Goal: Task Accomplishment & Management: Use online tool/utility

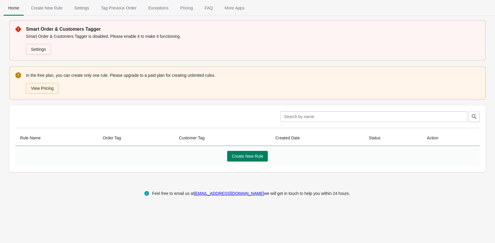
click at [51, 88] on button "View Pricing" at bounding box center [42, 88] width 33 height 11
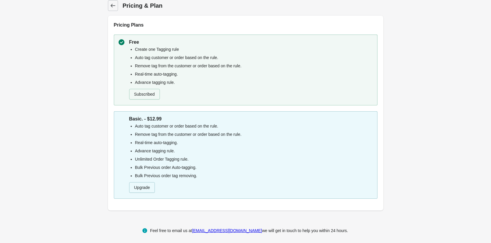
scroll to position [7, 0]
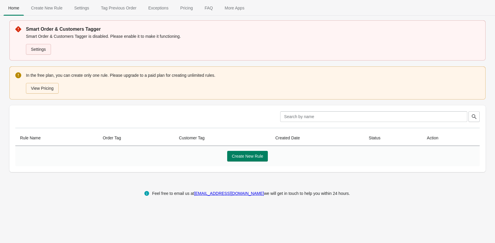
click at [40, 51] on link "Settings" at bounding box center [38, 49] width 25 height 11
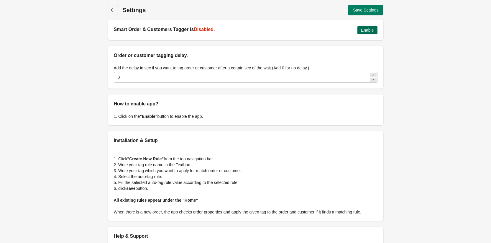
click at [374, 29] on button "Enable" at bounding box center [367, 30] width 20 height 8
click at [367, 6] on button "Save Settings" at bounding box center [365, 10] width 35 height 11
click at [115, 11] on icon at bounding box center [113, 10] width 6 height 6
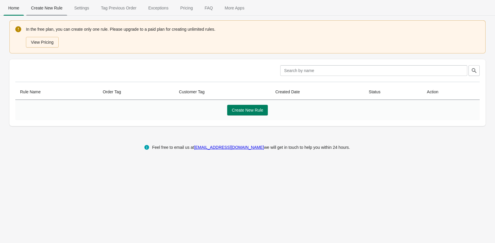
click at [52, 8] on span "Create New Rule" at bounding box center [46, 8] width 41 height 11
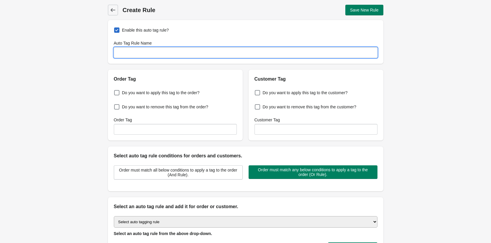
click at [132, 51] on input "Auto Tag Rule Name" at bounding box center [246, 52] width 264 height 11
type input "nox box order"
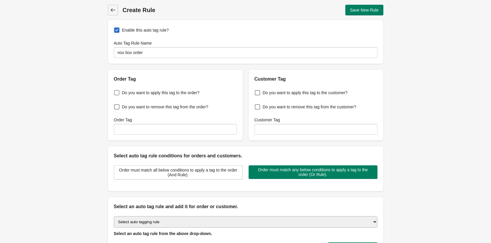
click at [175, 90] on span "Do you want to apply this tag to the order?" at bounding box center [161, 93] width 78 height 6
click at [116, 91] on input "Do you want to apply this tag to the order?" at bounding box center [115, 91] width 0 height 0
checkbox input "true"
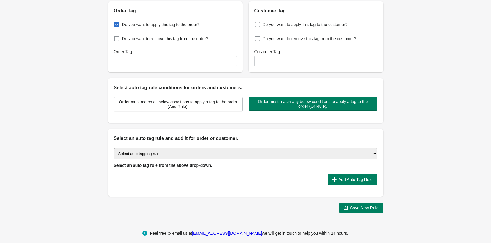
scroll to position [71, 0]
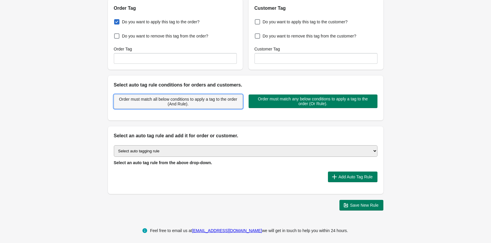
click at [208, 101] on span "Order must match all below conditions to apply a tag to the order (And Rule)." at bounding box center [178, 101] width 119 height 9
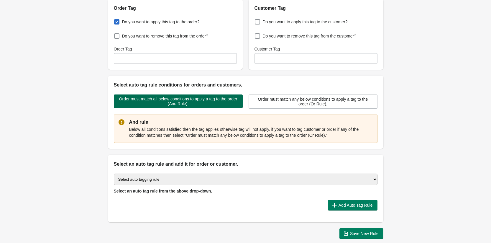
click at [208, 101] on span "Order must match all below conditions to apply a tag to the order (And Rule)." at bounding box center [178, 100] width 119 height 9
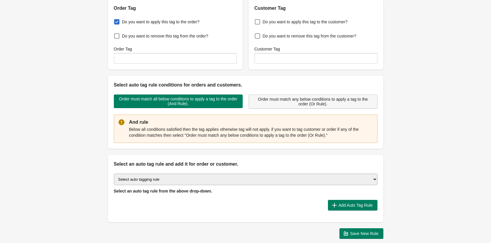
click at [290, 105] on span "Order must match any below conditions to apply a tag to the order (Or Rule)." at bounding box center [313, 101] width 119 height 9
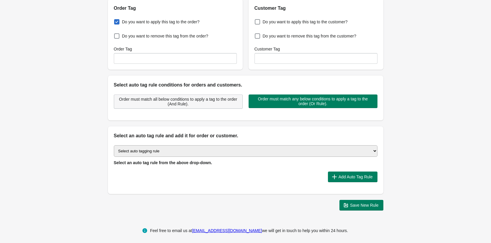
click at [216, 101] on span "Order must match all below conditions to apply a tag to the order (And Rule)." at bounding box center [178, 101] width 119 height 9
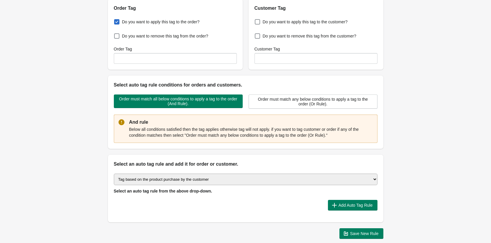
click at [114, 173] on select "Select auto tagging rule Tag by order amount Tag based on the order count (Volu…" at bounding box center [246, 178] width 264 height 11
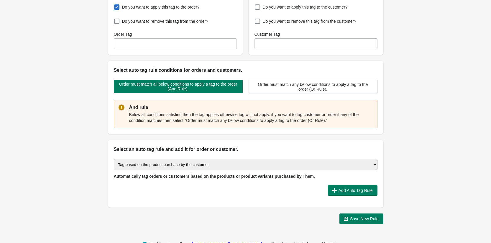
scroll to position [102, 0]
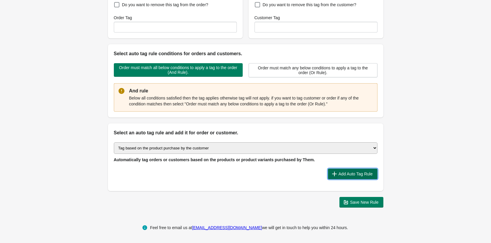
click at [351, 172] on span "Add Auto Tag Rule" at bounding box center [356, 173] width 34 height 5
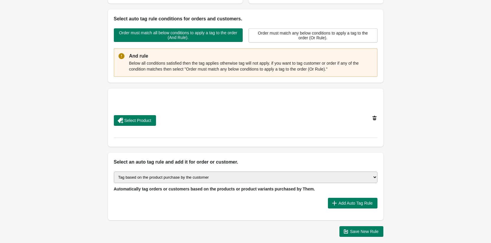
scroll to position [137, 0]
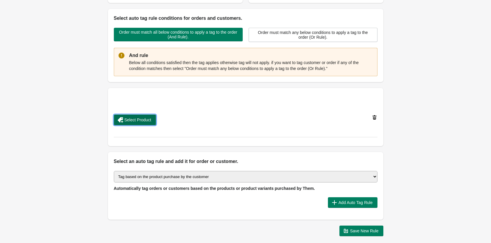
click at [142, 118] on span "Select Product" at bounding box center [137, 119] width 27 height 5
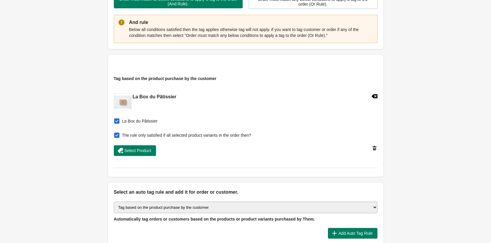
scroll to position [159, 0]
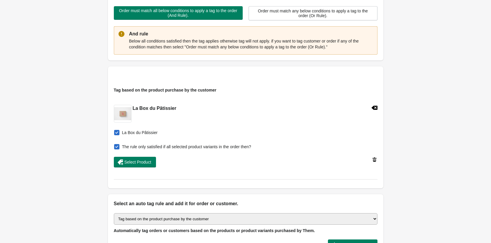
click at [305, 5] on div "Order must match all below conditions to apply a tag to the order (And Rule). O…" at bounding box center [243, 10] width 270 height 19
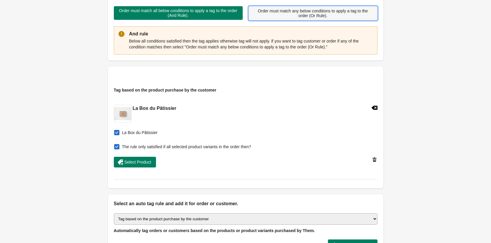
click at [300, 9] on span "Order must match any below conditions to apply a tag to the order (Or Rule)." at bounding box center [313, 13] width 119 height 9
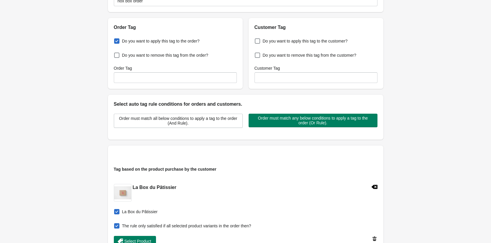
scroll to position [24, 0]
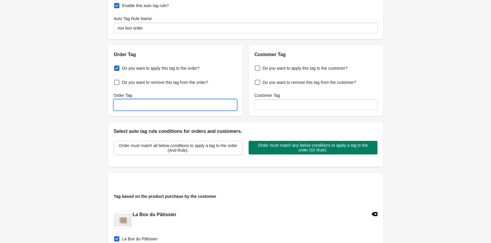
click at [188, 99] on input "Order Tag" at bounding box center [175, 104] width 123 height 11
click at [154, 106] on input "Order Tag" at bounding box center [175, 104] width 123 height 11
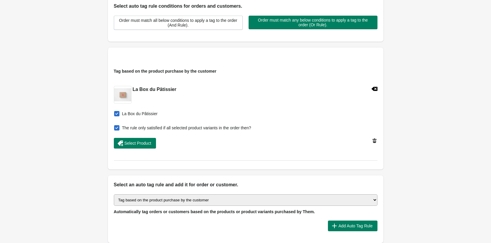
scroll to position [166, 0]
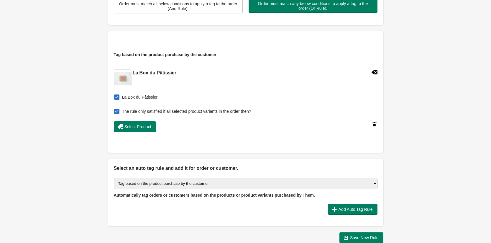
click at [114, 178] on select "Select auto tagging rule Tag by order amount Tag based on the order count (Volu…" at bounding box center [246, 183] width 264 height 11
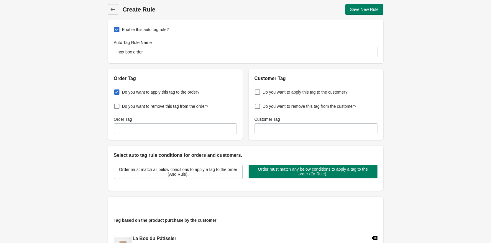
scroll to position [0, 0]
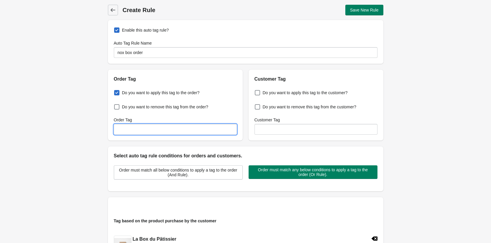
click at [212, 133] on input "Order Tag" at bounding box center [175, 129] width 123 height 11
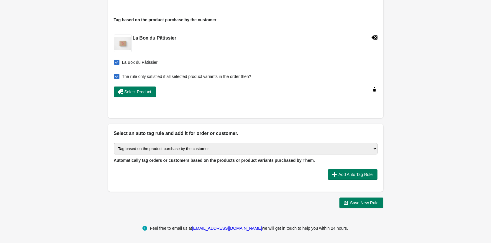
scroll to position [201, 0]
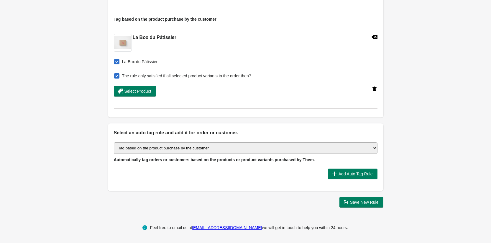
click at [373, 88] on icon at bounding box center [375, 89] width 6 height 6
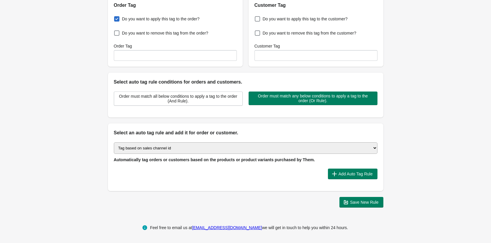
click at [114, 142] on select "Select auto tagging rule Tag by order amount Tag based on the order count (Volu…" at bounding box center [246, 147] width 264 height 11
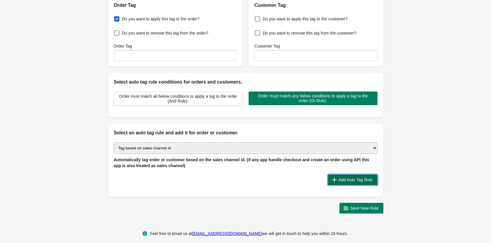
click at [341, 184] on button "Add Auto Tag Rule" at bounding box center [353, 179] width 50 height 11
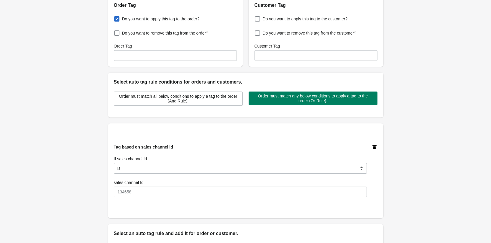
click at [224, 186] on div "sales channel Id" at bounding box center [240, 188] width 253 height 18
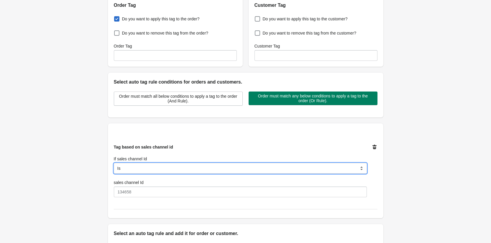
click at [240, 169] on select "Is Contain Is Not Is Not Contain" at bounding box center [240, 168] width 253 height 11
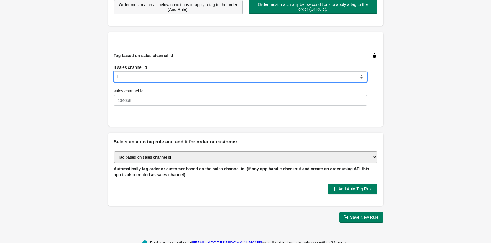
scroll to position [180, 0]
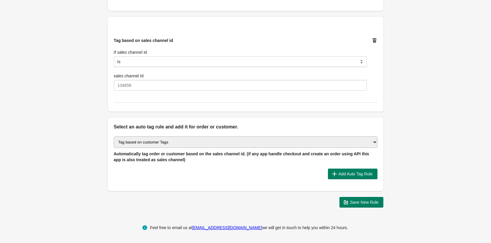
click at [114, 142] on select "Select auto tagging rule Tag by order amount Tag based on the order count (Volu…" at bounding box center [246, 141] width 264 height 11
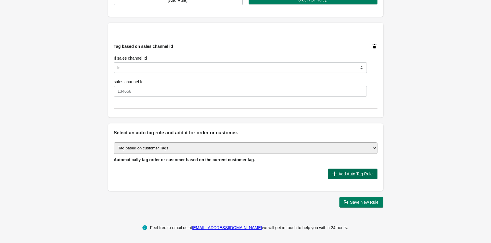
click at [334, 175] on icon "button" at bounding box center [334, 173] width 5 height 5
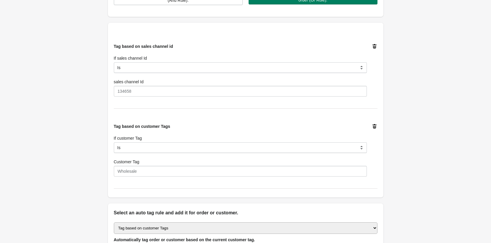
click at [135, 154] on div "Tag based on customer Tags If customer Tag Is Contain Is Not Is Not Contain Sta…" at bounding box center [240, 149] width 253 height 53
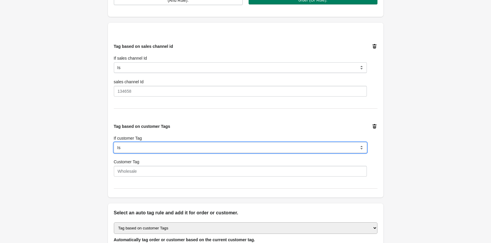
drag, startPoint x: 131, startPoint y: 147, endPoint x: 92, endPoint y: 164, distance: 43.3
click at [92, 164] on div "Back Create Rule Save New Rule Enable this auto tag rule? Auto Tag Rule Name no…" at bounding box center [245, 59] width 491 height 466
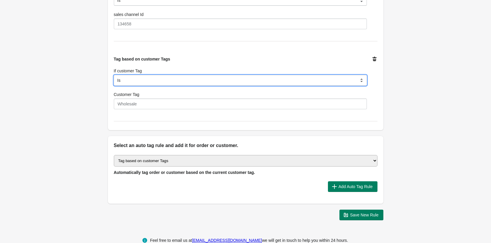
scroll to position [254, 0]
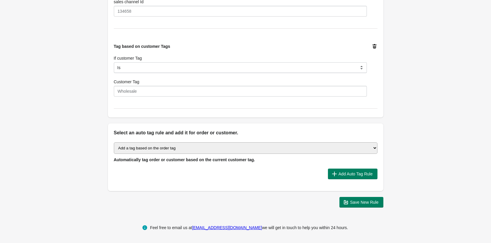
click at [114, 142] on select "Select auto tagging rule Tag by order amount Tag based on the order count (Volu…" at bounding box center [246, 147] width 264 height 11
click at [173, 147] on select "Select auto tagging rule Tag by order amount Tag based on the order count (Volu…" at bounding box center [246, 147] width 264 height 11
click at [114, 142] on select "Select auto tagging rule Tag by order amount Tag based on the order count (Volu…" at bounding box center [246, 147] width 264 height 11
click at [338, 172] on span "Add Auto Tag Rule" at bounding box center [353, 174] width 40 height 6
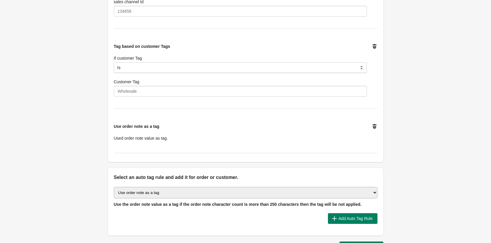
click at [374, 127] on icon at bounding box center [374, 126] width 4 height 4
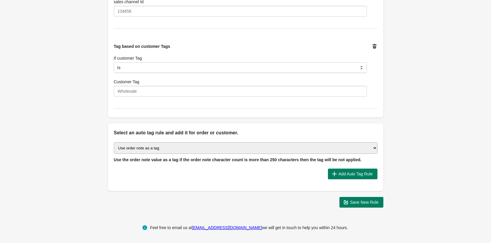
select select "49"
click at [114, 142] on select "Select auto tagging rule Tag by order amount Tag based on the order count (Volu…" at bounding box center [246, 147] width 264 height 11
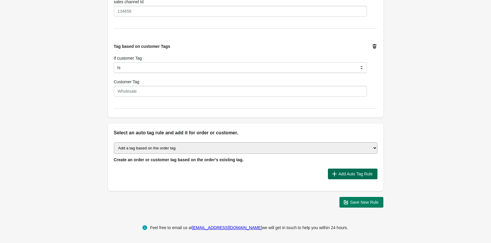
click at [355, 175] on span "Add Auto Tag Rule" at bounding box center [356, 173] width 34 height 5
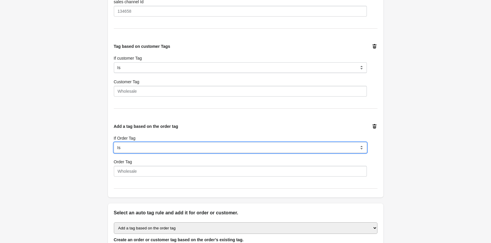
select select "8"
click at [114, 142] on select "Is Contain Is Not Is Not Contain Start With" at bounding box center [240, 147] width 253 height 11
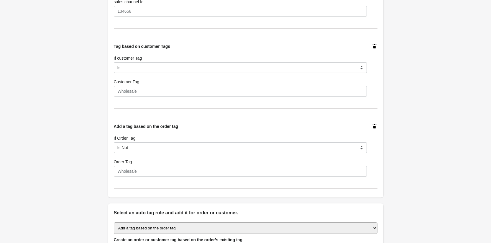
click at [377, 47] on icon at bounding box center [375, 46] width 6 height 6
select select "8"
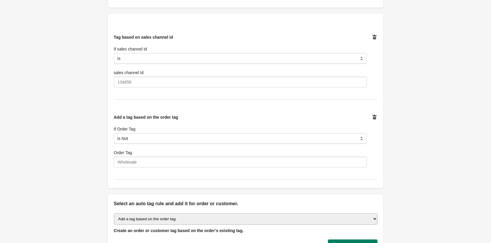
click at [372, 37] on icon at bounding box center [375, 37] width 6 height 6
select select "8"
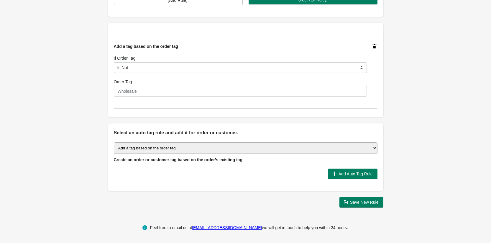
scroll to position [174, 0]
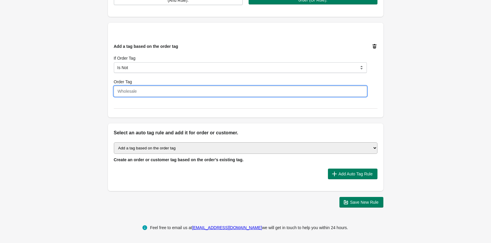
click at [157, 92] on input "Order Tag" at bounding box center [240, 91] width 253 height 11
paste input "subscription order"
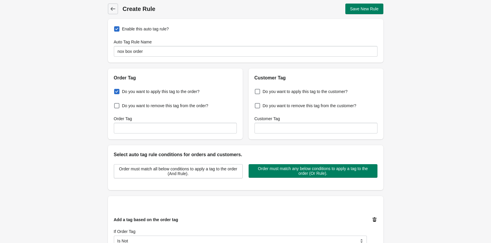
scroll to position [0, 0]
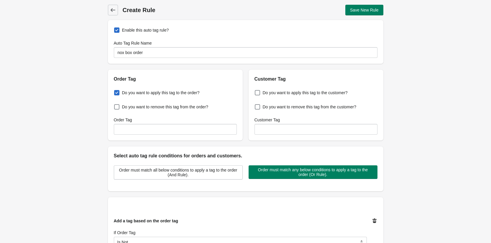
type input "subscription order"
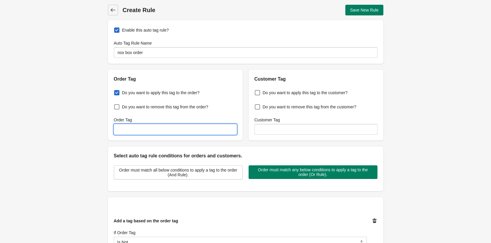
click at [188, 129] on input "Order Tag" at bounding box center [175, 129] width 123 height 11
type input "n"
type input "c"
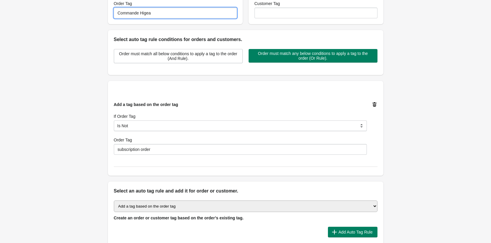
scroll to position [174, 0]
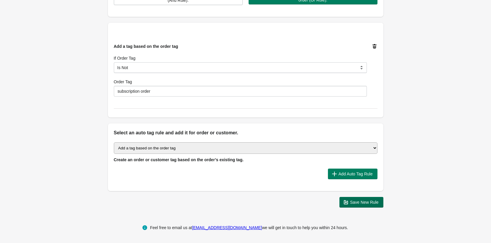
type input "Commande Higea"
click at [351, 203] on span "Save New Rule" at bounding box center [364, 202] width 29 height 5
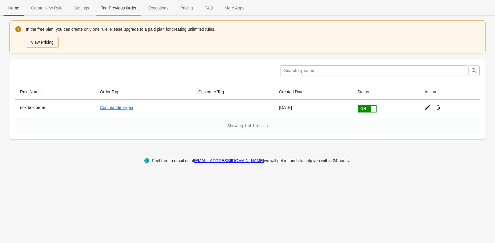
click at [111, 9] on span "Tag Previous Order" at bounding box center [118, 8] width 45 height 11
click at [73, 7] on span "Settings" at bounding box center [82, 8] width 24 height 11
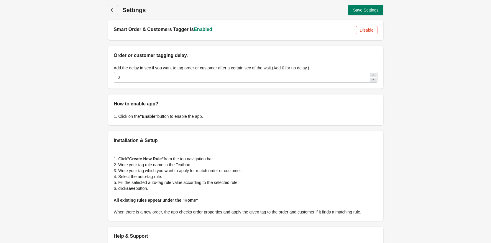
click at [114, 10] on icon at bounding box center [112, 10] width 5 height 4
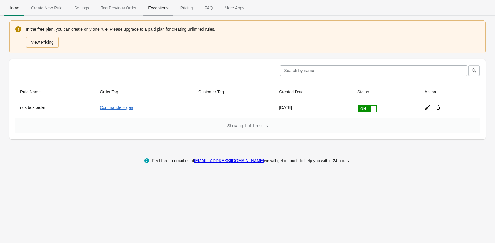
click at [160, 12] on span "Exceptions" at bounding box center [158, 8] width 29 height 11
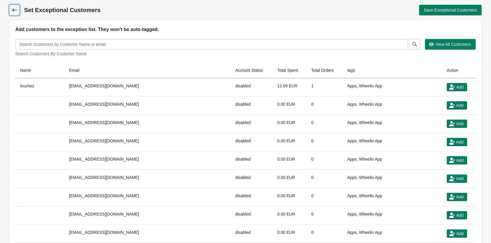
click at [14, 7] on icon at bounding box center [14, 10] width 6 height 6
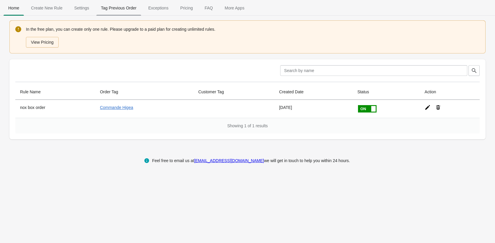
click at [127, 7] on span "Tag Previous Order" at bounding box center [118, 8] width 45 height 11
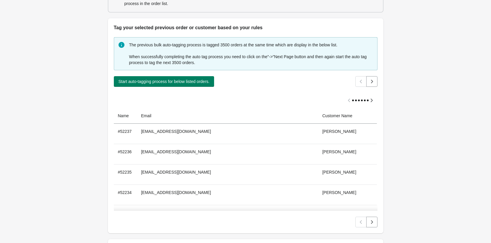
scroll to position [101, 0]
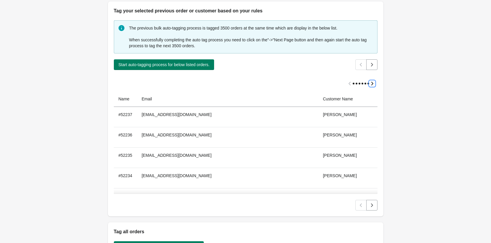
click at [369, 83] on icon "Scroll table right one column" at bounding box center [372, 83] width 6 height 6
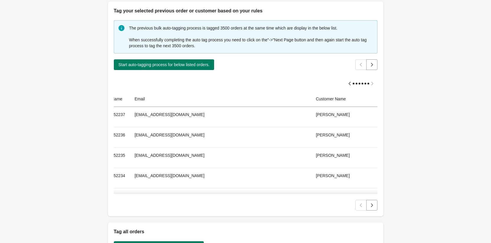
click at [351, 84] on div at bounding box center [246, 83] width 264 height 15
click at [356, 83] on div at bounding box center [357, 84] width 2 height 2
click at [347, 83] on icon "Scroll table left one column" at bounding box center [350, 83] width 6 height 6
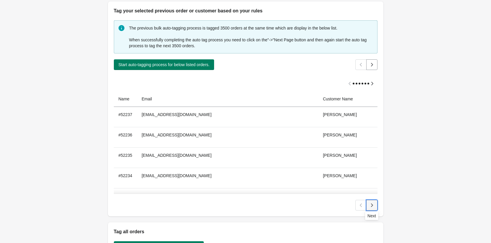
click at [371, 203] on icon "Next" at bounding box center [372, 205] width 2 height 4
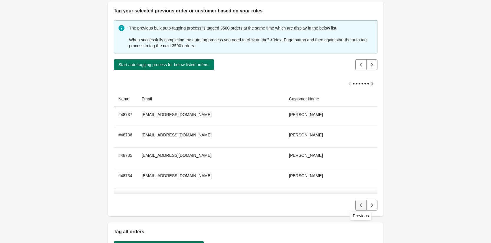
click at [363, 201] on button "Previous" at bounding box center [360, 205] width 11 height 11
click at [346, 83] on div at bounding box center [246, 83] width 264 height 15
click at [353, 83] on div at bounding box center [354, 84] width 2 height 2
click at [359, 206] on icon "Previous" at bounding box center [361, 205] width 6 height 6
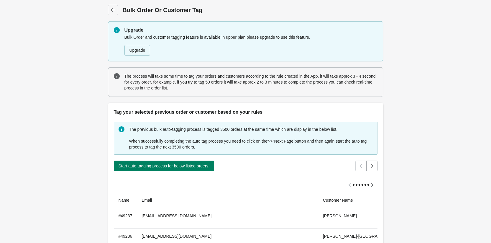
click at [115, 4] on div "Back Bulk Order Or Customer Tag" at bounding box center [245, 7] width 275 height 15
click at [113, 7] on span "Back" at bounding box center [113, 10] width 8 height 8
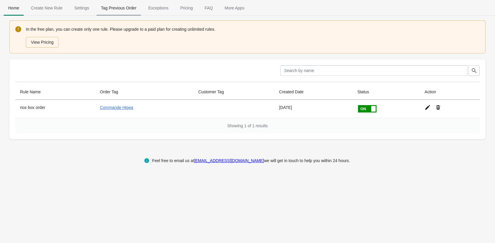
click at [116, 7] on span "Tag Previous Order" at bounding box center [118, 8] width 45 height 11
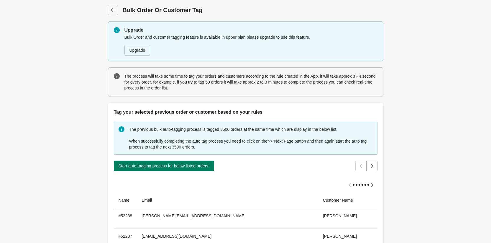
scroll to position [71, 0]
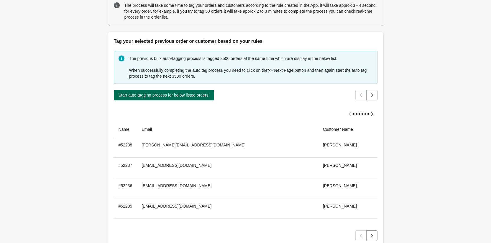
click at [172, 95] on span "Start auto-tagging process for below listed orders." at bounding box center [164, 95] width 91 height 5
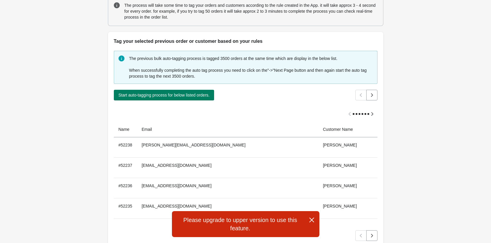
scroll to position [0, 0]
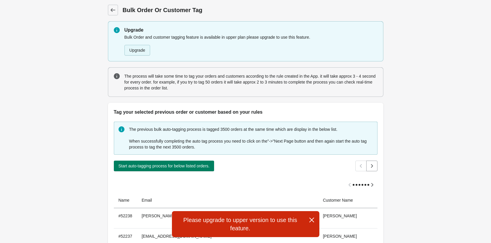
click at [138, 50] on button "Upgrade" at bounding box center [137, 50] width 26 height 11
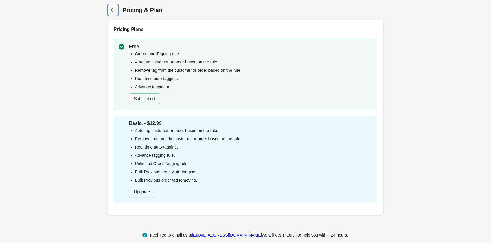
click at [114, 11] on icon at bounding box center [113, 10] width 6 height 6
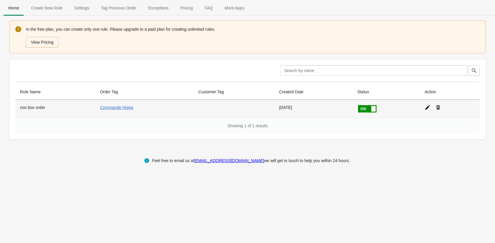
click at [428, 108] on icon at bounding box center [427, 107] width 5 height 5
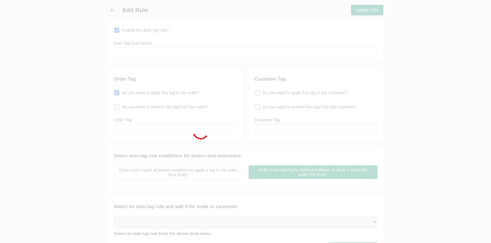
type input "nox box order"
checkbox input "true"
type input "Commande Higea"
select select "8"
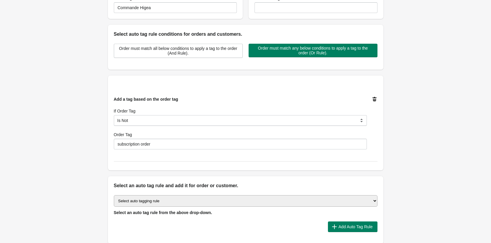
scroll to position [103, 0]
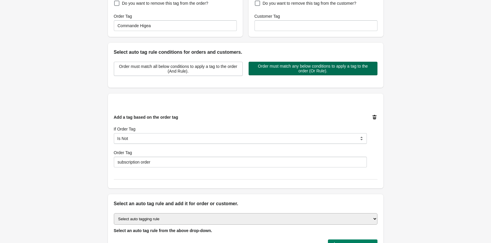
click at [283, 72] on span "Order must match any below conditions to apply a tag to the order (Or Rule)." at bounding box center [312, 68] width 119 height 9
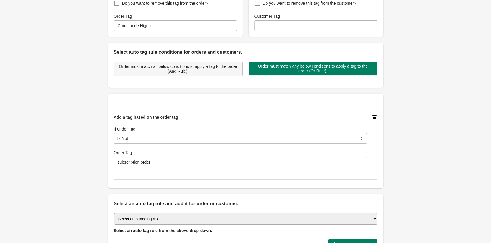
click at [203, 67] on span "Order must match all below conditions to apply a tag to the order (And Rule)." at bounding box center [178, 68] width 119 height 9
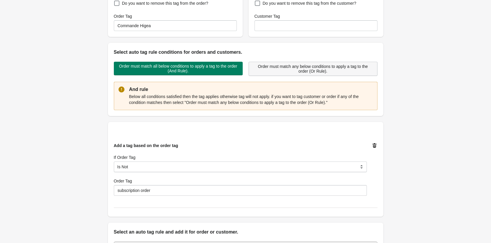
click at [287, 65] on span "Order must match any below conditions to apply a tag to the order (Or Rule)." at bounding box center [313, 68] width 119 height 9
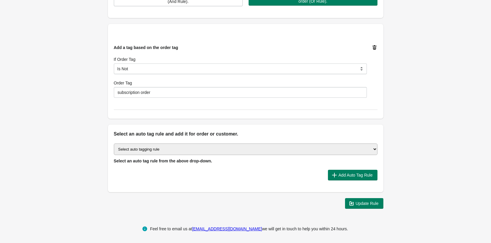
scroll to position [174, 0]
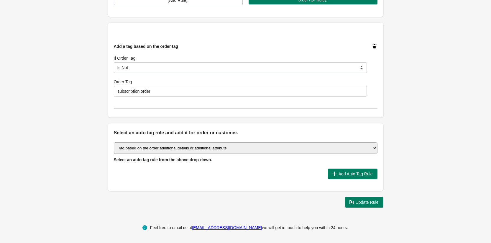
click at [114, 142] on select "Select auto tagging rule Tag by order amount Tag based on the order count (Volu…" at bounding box center [246, 147] width 264 height 11
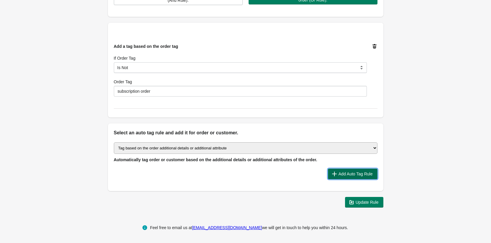
click at [340, 178] on button "Add Auto Tag Rule" at bounding box center [353, 173] width 50 height 11
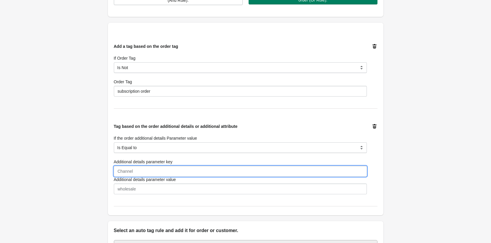
click at [156, 166] on input "Additional details parameter key" at bounding box center [240, 171] width 253 height 11
click at [155, 169] on input "Additional details parameter key" at bounding box center [240, 171] width 253 height 11
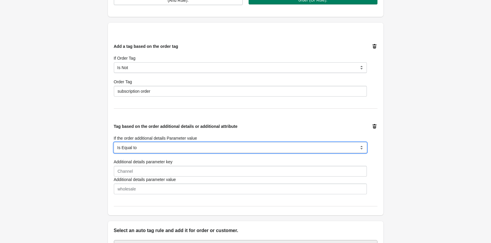
drag, startPoint x: 177, startPoint y: 142, endPoint x: 363, endPoint y: 141, distance: 186.1
click at [355, 142] on select "Is Equal to Contain Is not Equal to Does not Contain" at bounding box center [240, 147] width 253 height 11
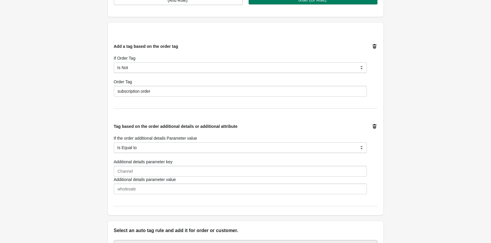
click at [374, 127] on icon at bounding box center [374, 126] width 4 height 4
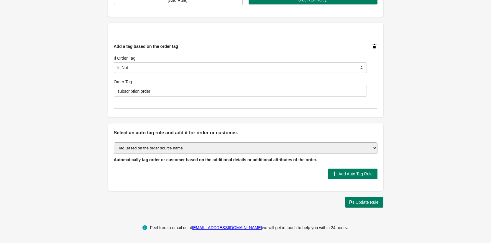
click at [114, 142] on select "Select auto tagging rule Tag by order amount Tag based on the order count (Volu…" at bounding box center [246, 147] width 264 height 11
click at [355, 172] on span "Add Auto Tag Rule" at bounding box center [356, 173] width 34 height 5
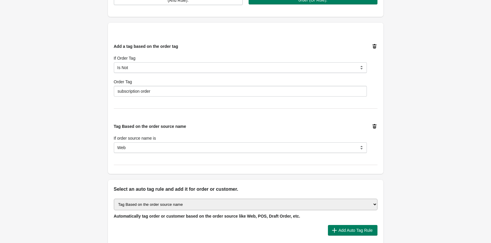
click at [165, 141] on div "If order source name is Web POS Draft Order Iphone Android Other Apps Web" at bounding box center [240, 144] width 253 height 18
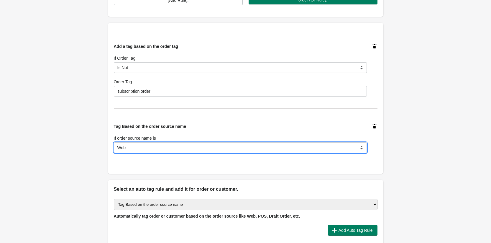
click at [165, 147] on select "Web POS Draft Order Iphone Android Other Apps" at bounding box center [240, 147] width 253 height 11
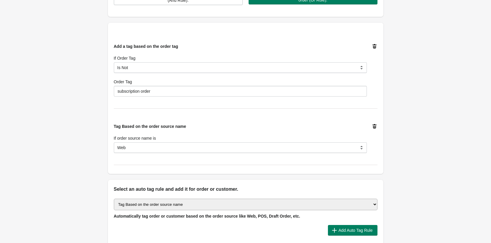
click at [374, 127] on icon at bounding box center [375, 126] width 6 height 6
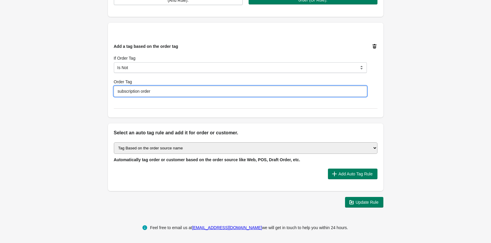
drag, startPoint x: 166, startPoint y: 93, endPoint x: 64, endPoint y: 86, distance: 101.9
click at [64, 86] on div "Back Edit Rule Update Rule Enable this auto tag rule? Auto Tag Rule Name nox bo…" at bounding box center [245, 19] width 491 height 386
click at [62, 133] on div "Back Edit Rule Update Rule Enable this auto tag rule? Auto Tag Rule Name nox bo…" at bounding box center [245, 19] width 491 height 386
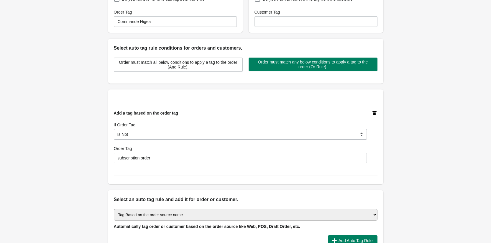
scroll to position [142, 0]
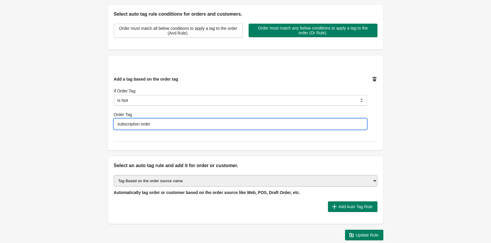
click at [176, 126] on input "subscription order" at bounding box center [240, 124] width 253 height 11
click at [360, 206] on span "Add Auto Tag Rule" at bounding box center [356, 206] width 34 height 5
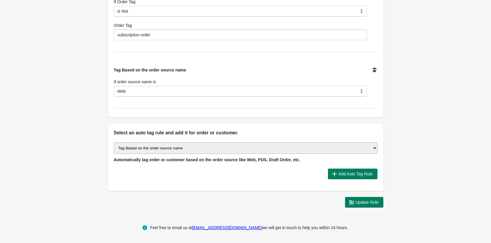
click at [369, 73] on div "Tag Based on the order source name If order source name is Web POS Draft Order …" at bounding box center [243, 79] width 268 height 34
click at [373, 70] on icon at bounding box center [374, 70] width 4 height 4
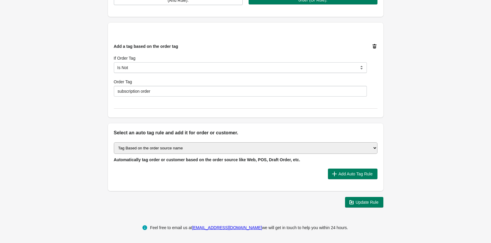
scroll to position [174, 0]
click at [114, 142] on select "Select auto tagging rule Tag by order amount Tag based on the order count (Volu…" at bounding box center [246, 147] width 264 height 11
click at [344, 176] on span "Add Auto Tag Rule" at bounding box center [356, 173] width 34 height 5
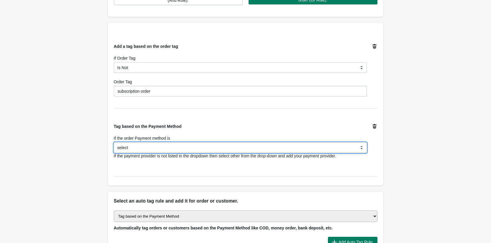
click at [162, 151] on select "select Bank Deposit Money Order Cash on Delivery (COD) PayPal Credit Card Others" at bounding box center [240, 147] width 253 height 11
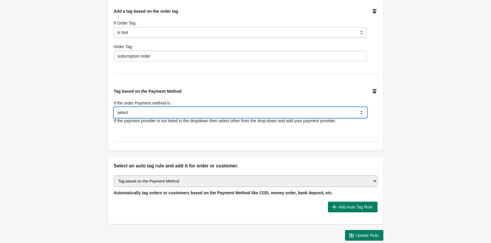
scroll to position [210, 0]
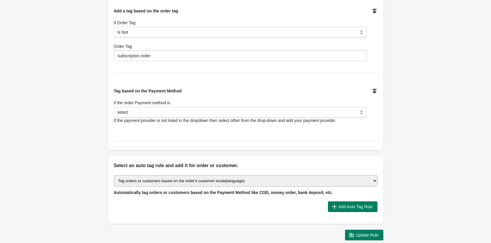
click at [114, 175] on select "Select auto tagging rule Tag by order amount Tag based on the order count (Volu…" at bounding box center [246, 180] width 264 height 11
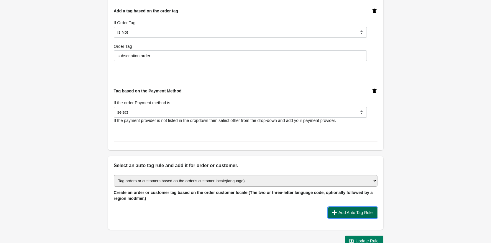
click at [358, 211] on span "Add Auto Tag Rule" at bounding box center [356, 212] width 34 height 5
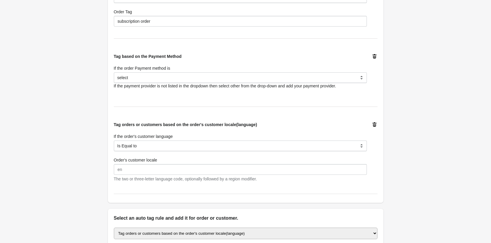
scroll to position [245, 0]
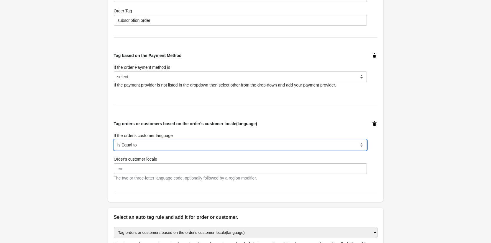
click at [200, 143] on select "Is Equal to Contain Is not Equal to Does not Contain Start With" at bounding box center [240, 144] width 253 height 11
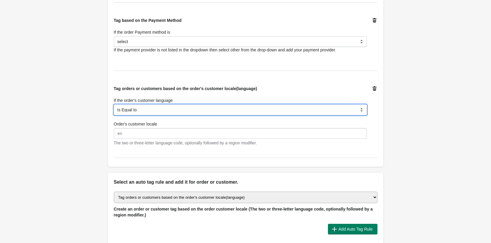
scroll to position [280, 0]
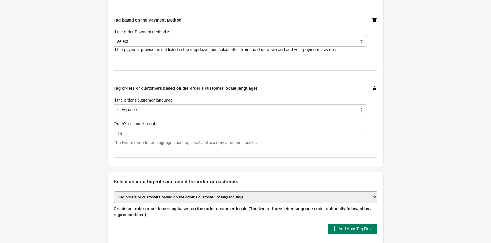
click at [374, 89] on icon at bounding box center [374, 88] width 4 height 4
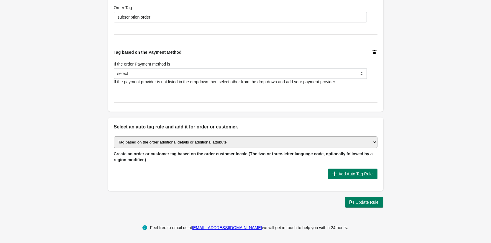
click at [114, 142] on select "Select auto tagging rule Tag by order amount Tag based on the order count (Volu…" at bounding box center [246, 141] width 264 height 11
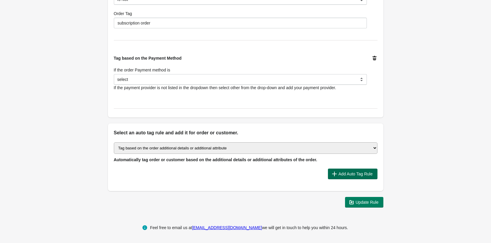
click at [342, 175] on span "Add Auto Tag Rule" at bounding box center [356, 173] width 34 height 5
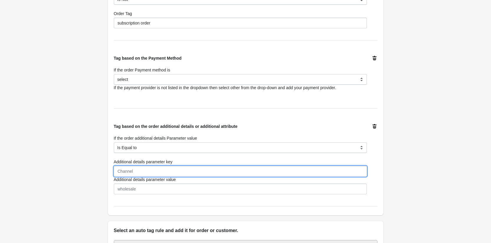
click at [154, 169] on input "Additional details parameter key" at bounding box center [240, 171] width 253 height 11
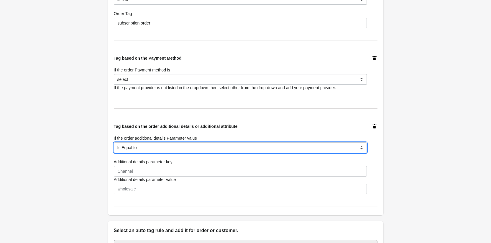
click at [291, 144] on select "Is Equal to Contain Is not Equal to Does not Contain" at bounding box center [240, 147] width 253 height 11
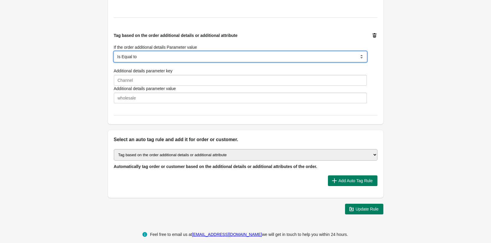
scroll to position [340, 0]
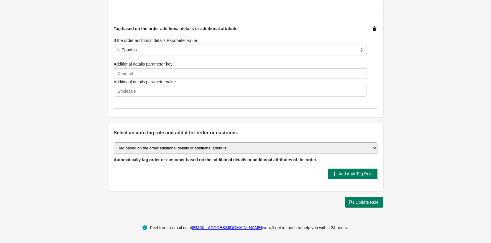
select select "33"
click at [114, 142] on select "Select auto tagging rule Tag by order amount Tag based on the order count (Volu…" at bounding box center [246, 147] width 264 height 11
click at [352, 171] on span "Add Auto Tag Rule" at bounding box center [356, 173] width 34 height 5
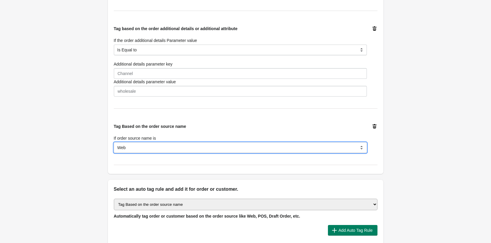
select select "31"
click at [114, 142] on select "Web POS Draft Order Iphone Android Other Apps" at bounding box center [240, 147] width 253 height 11
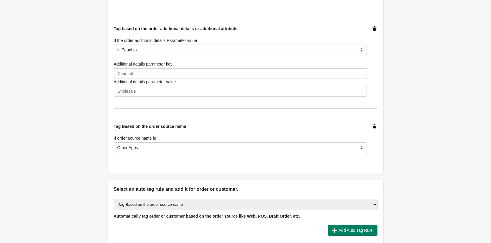
click at [144, 159] on div "Tag Based on the order source name If order source name is Web POS Draft Order …" at bounding box center [246, 137] width 264 height 53
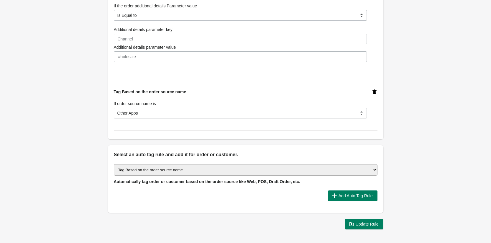
scroll to position [375, 0]
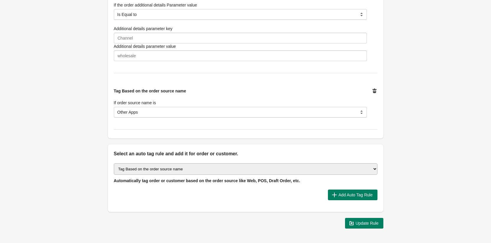
select select "23"
click at [114, 163] on select "Select auto tagging rule Tag by order amount Tag based on the order count (Volu…" at bounding box center [246, 168] width 264 height 11
click at [363, 195] on span "Add Auto Tag Rule" at bounding box center [356, 194] width 34 height 5
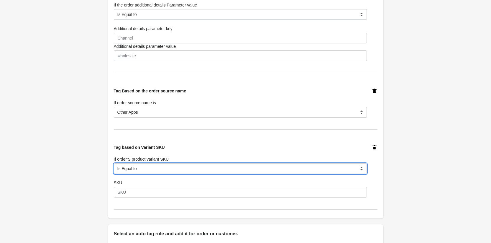
drag, startPoint x: 152, startPoint y: 167, endPoint x: 148, endPoint y: 170, distance: 4.5
click at [148, 170] on select "Is Equal to Contain Is not Equal to Does not Contain Is Either Start With" at bounding box center [240, 168] width 253 height 11
select select "6"
click at [114, 163] on select "Is Equal to Contain Is not Equal to Does not Contain Is Either Start With" at bounding box center [240, 168] width 253 height 11
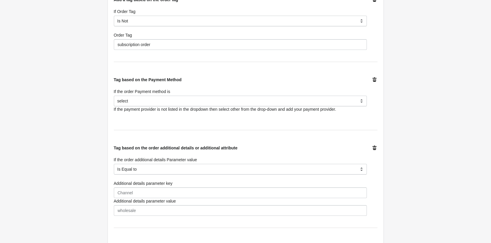
scroll to position [234, 0]
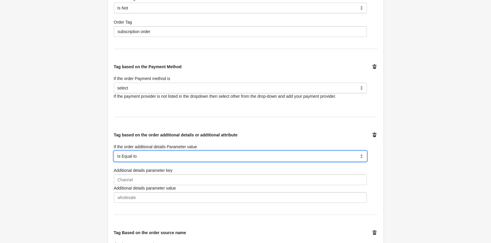
drag, startPoint x: 162, startPoint y: 157, endPoint x: 57, endPoint y: 154, distance: 105.6
click at [57, 154] on div "Back Edit Rule Update Rule Enable this auto tag rule? Auto Tag Rule Name nox bo…" at bounding box center [245, 110] width 491 height 688
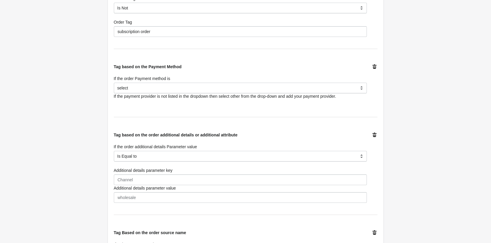
click at [374, 134] on icon at bounding box center [375, 135] width 6 height 6
select select "31"
select select "6"
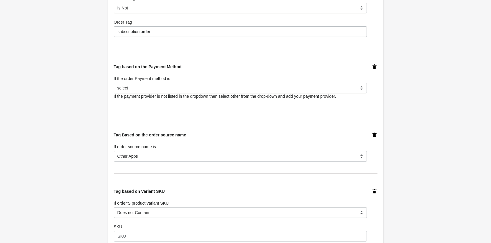
click at [375, 135] on icon at bounding box center [374, 134] width 4 height 4
select select "6"
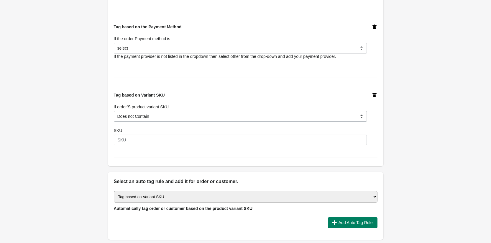
scroll to position [305, 0]
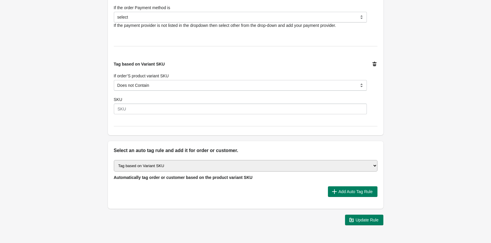
drag, startPoint x: 341, startPoint y: 165, endPoint x: 69, endPoint y: 138, distance: 273.5
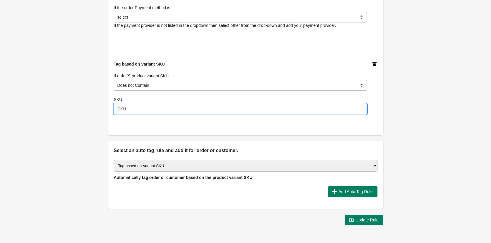
click at [197, 106] on input "SKU" at bounding box center [240, 108] width 253 height 11
paste input "BOXPATISS"
type input "BOXPATISS"
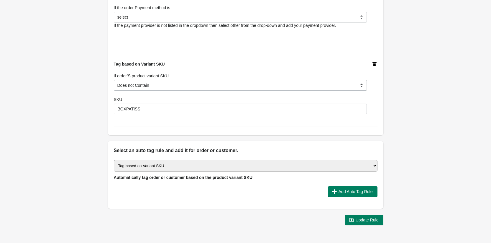
drag, startPoint x: 346, startPoint y: 165, endPoint x: 34, endPoint y: 96, distance: 319.1
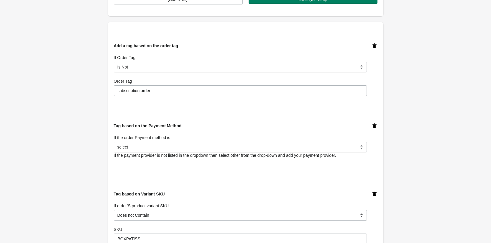
scroll to position [153, 0]
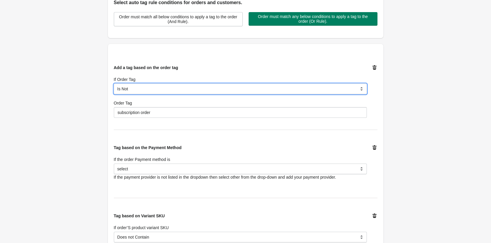
select select "6"
click at [114, 83] on select "Is Contain Is Not Is Not Contain Start With" at bounding box center [240, 88] width 253 height 11
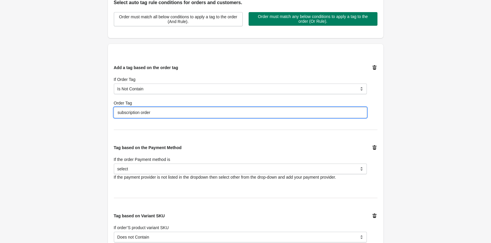
click at [134, 111] on input "subscription order" at bounding box center [240, 112] width 253 height 11
drag, startPoint x: 134, startPoint y: 111, endPoint x: 141, endPoint y: 110, distance: 7.7
click at [141, 110] on input "subscription order" at bounding box center [240, 112] width 253 height 11
click at [145, 110] on input "subscription order" at bounding box center [240, 112] width 253 height 11
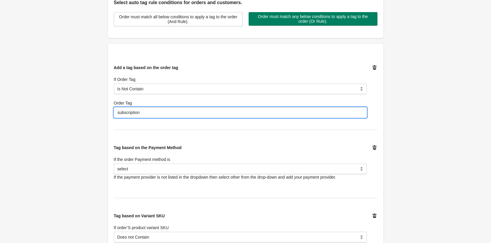
type input "subscription"
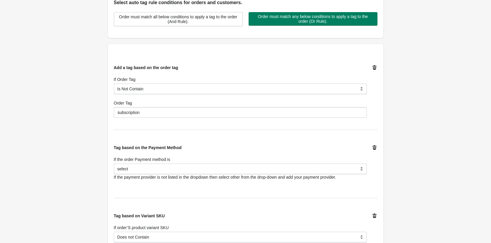
click at [48, 178] on div "Back Edit Rule Update Rule Enable this auto tag rule? Auto Tag Rule Name nox bo…" at bounding box center [245, 114] width 491 height 534
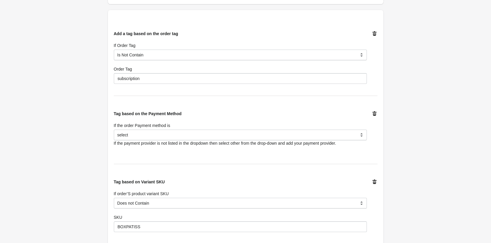
scroll to position [188, 0]
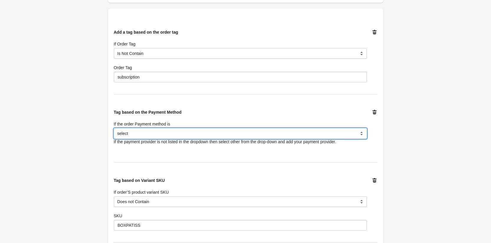
click at [114, 128] on select "select Bank Deposit Money Order Cash on Delivery (COD) PayPal Credit Card Others" at bounding box center [240, 133] width 253 height 11
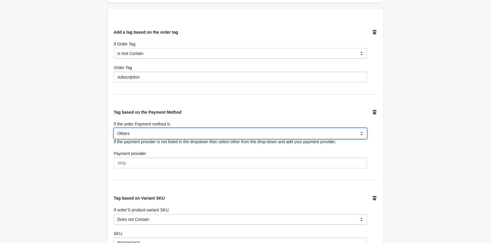
click at [191, 136] on select "select Bank Deposit Money Order Cash on Delivery (COD) PayPal Credit Card Others" at bounding box center [240, 133] width 253 height 11
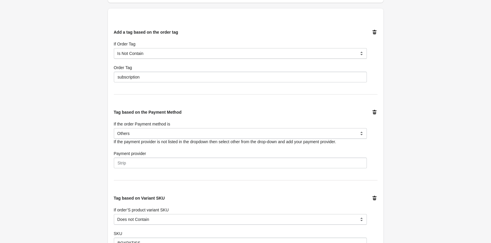
click at [373, 112] on icon at bounding box center [375, 112] width 6 height 6
select select "6"
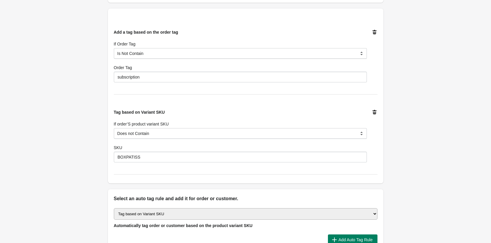
select select "33"
click at [114, 208] on select "Select auto tagging rule Tag by order amount Tag based on the order count (Volu…" at bounding box center [246, 213] width 264 height 11
click at [339, 235] on button "Add Auto Tag Rule" at bounding box center [353, 239] width 50 height 11
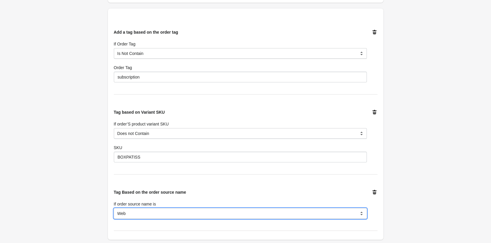
select select "31"
click at [114, 208] on select "Web POS Draft Order Iphone Android Other Apps" at bounding box center [240, 213] width 253 height 11
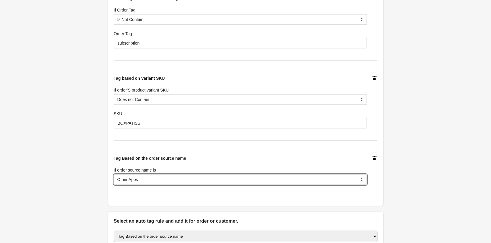
scroll to position [224, 0]
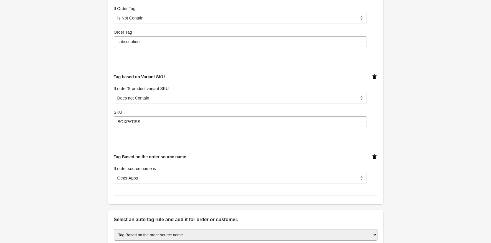
click at [374, 157] on icon at bounding box center [375, 157] width 6 height 6
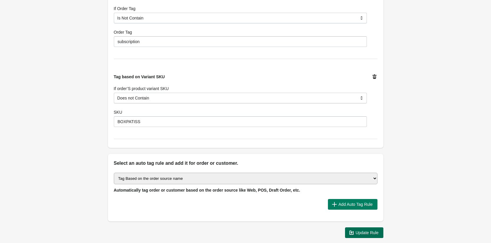
drag, startPoint x: 356, startPoint y: 174, endPoint x: 373, endPoint y: 231, distance: 59.6
click at [373, 231] on div "Enable this auto tag rule? Auto Tag Rule Name nox box order Order Tag Do you wa…" at bounding box center [245, 16] width 275 height 441
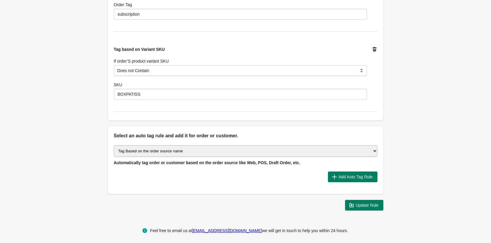
scroll to position [254, 0]
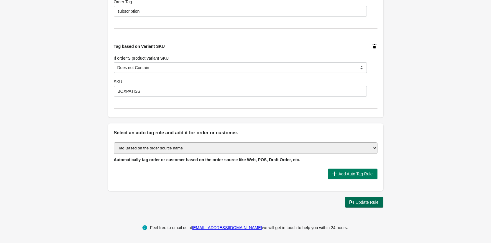
click at [379, 203] on button "Update Rule" at bounding box center [364, 202] width 38 height 11
